Goal: Transaction & Acquisition: Purchase product/service

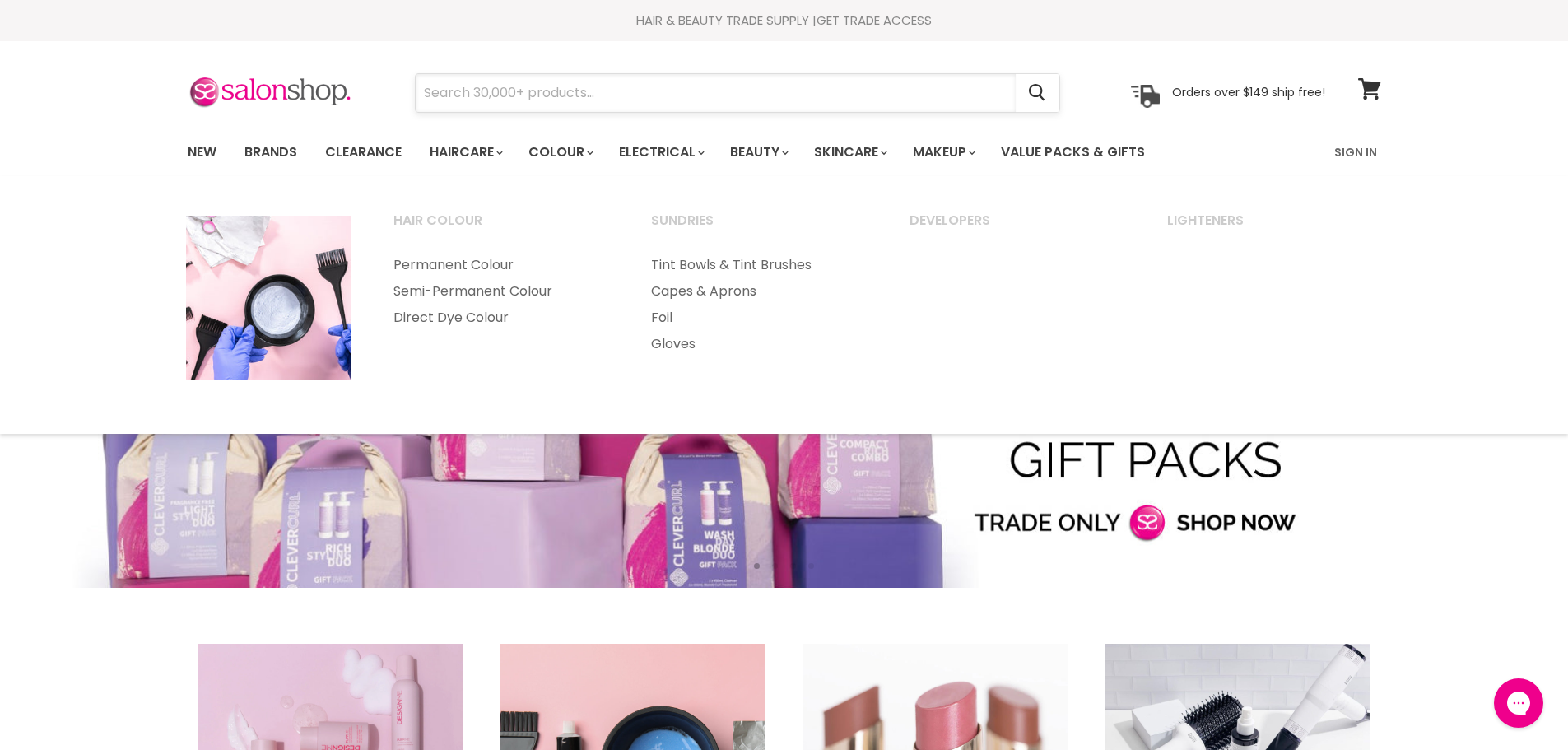
click at [606, 93] on input "Search" at bounding box center [715, 94] width 600 height 38
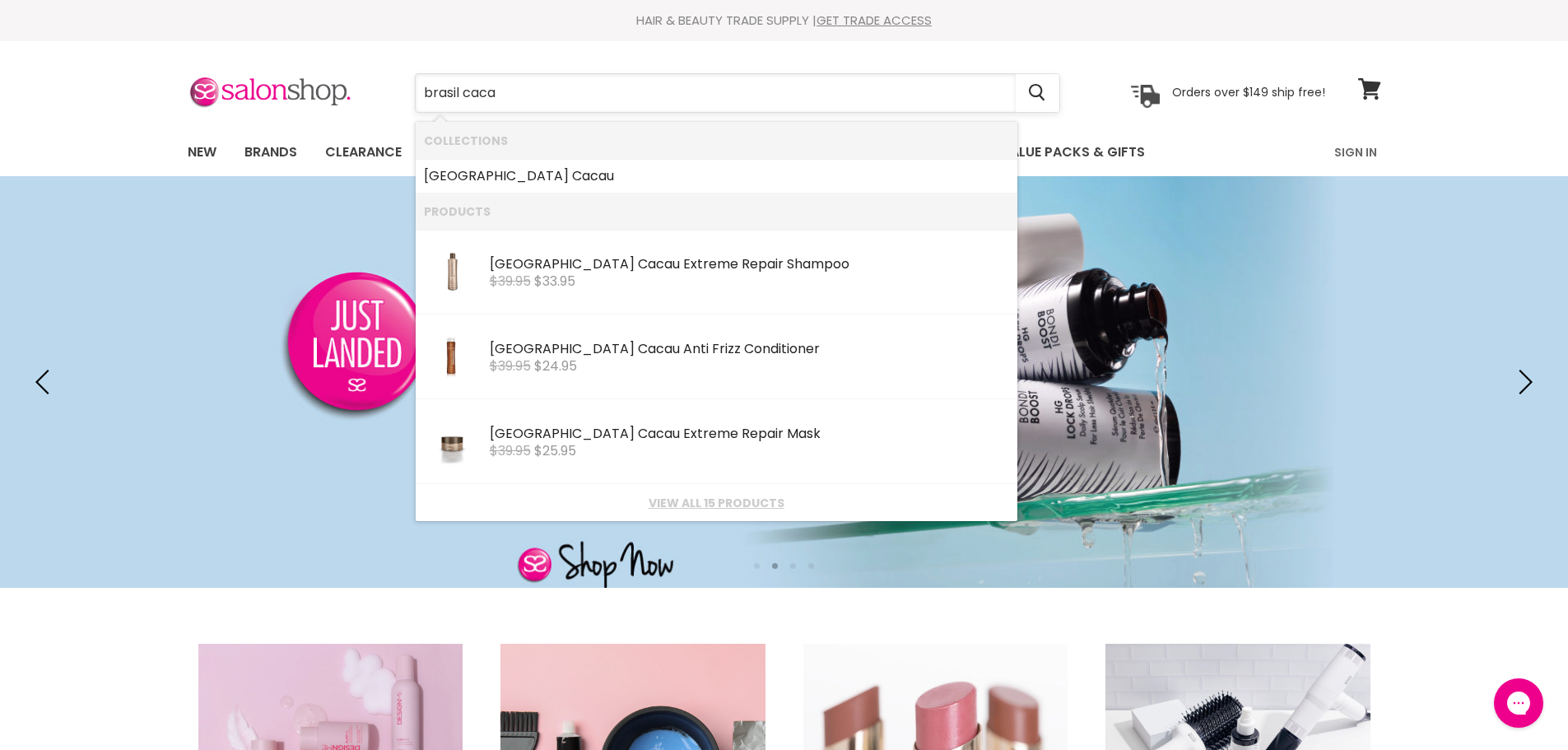
type input "brasil cacau"
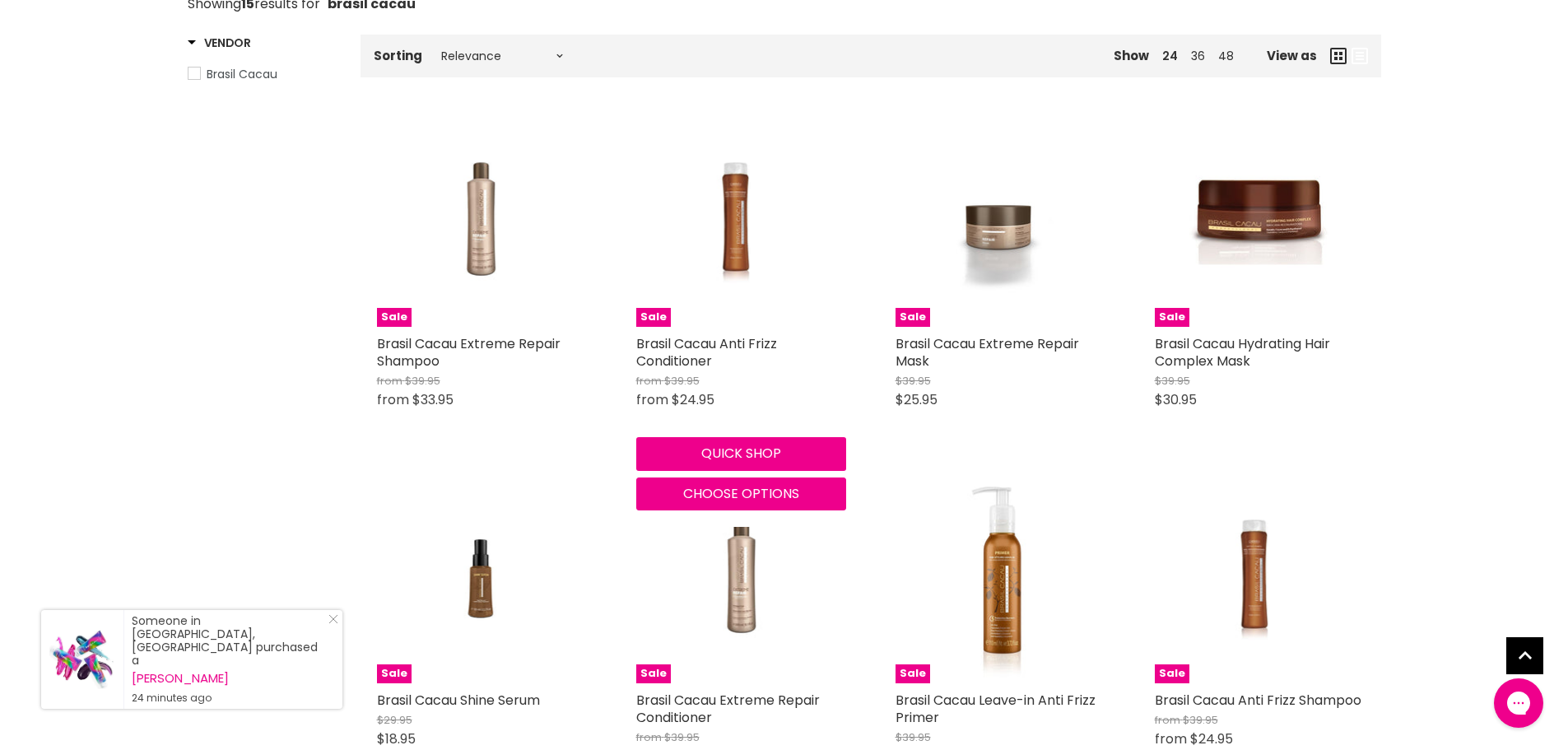
scroll to position [247, 0]
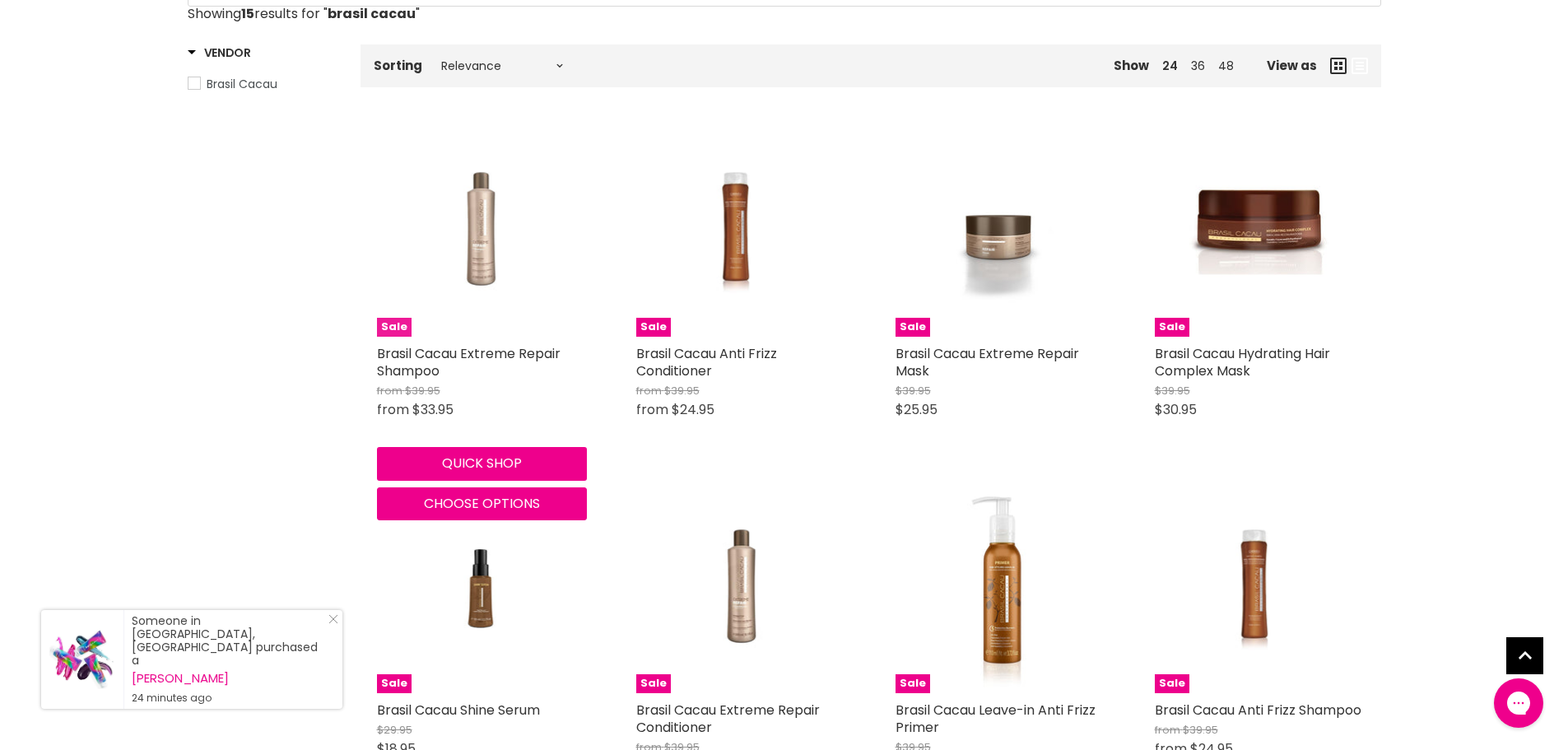
click at [474, 259] on img "Main content" at bounding box center [481, 232] width 140 height 210
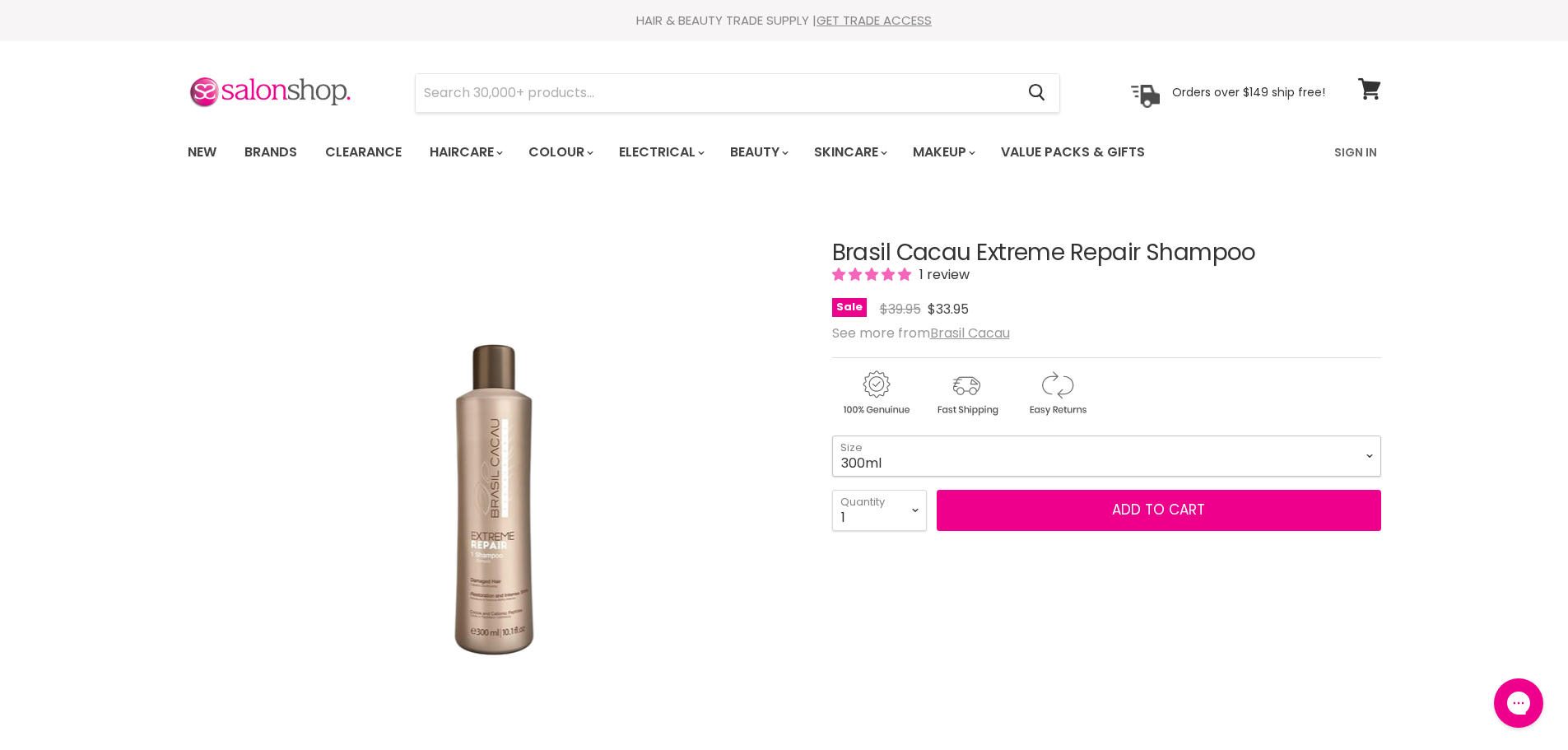
click at [1364, 453] on select "300ml 1 Litre" at bounding box center [1106, 455] width 549 height 41
click at [832, 435] on select "300ml 1 Litre" at bounding box center [1106, 455] width 549 height 41
select select "1 Litre"
